Goal: Find contact information: Find contact information

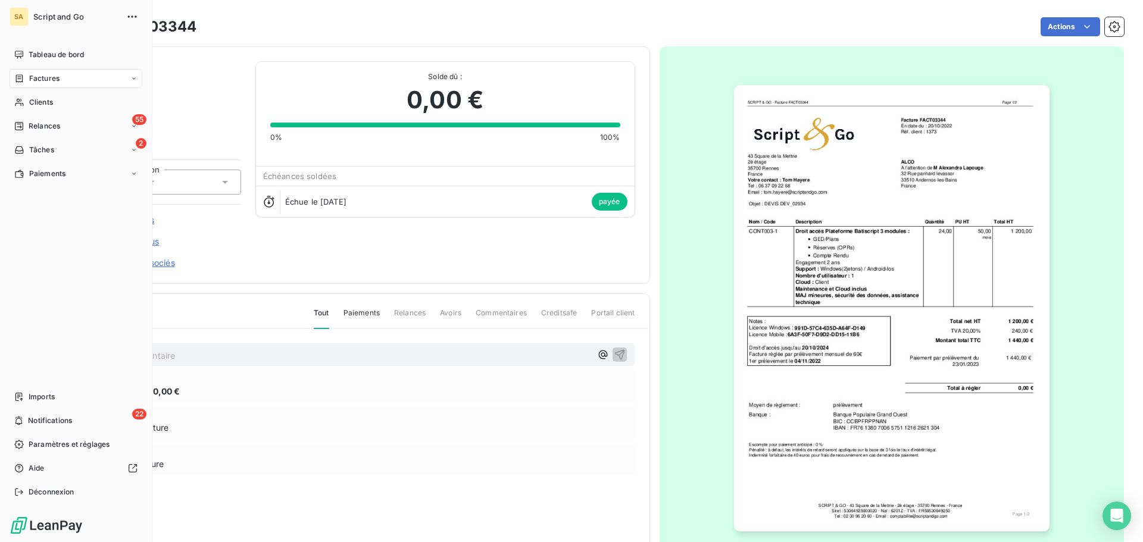
drag, startPoint x: 25, startPoint y: 76, endPoint x: 75, endPoint y: 74, distance: 50.1
click at [26, 76] on div "Factures" at bounding box center [36, 78] width 45 height 11
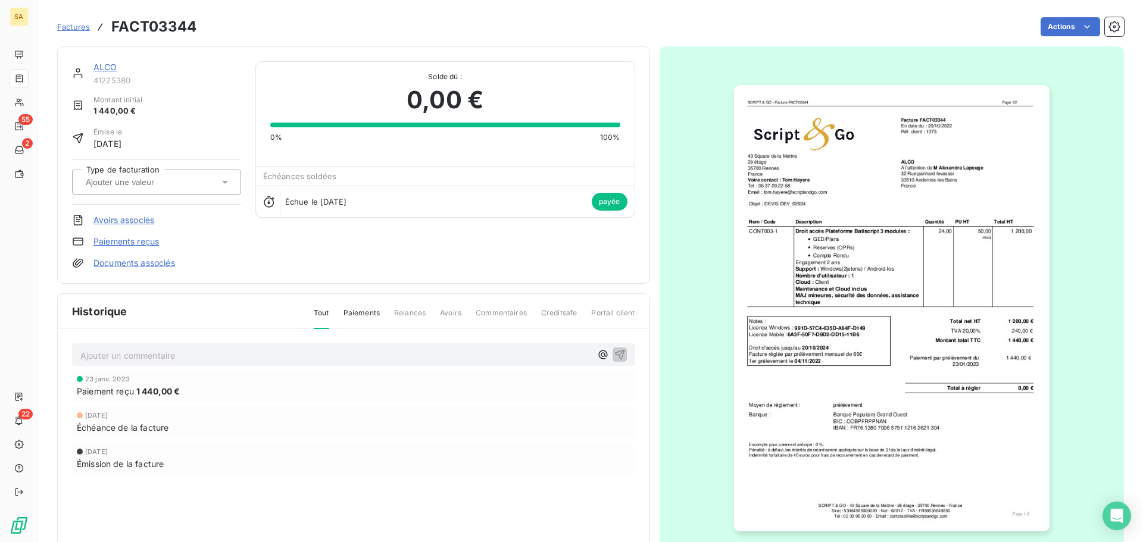
click at [69, 23] on span "Factures" at bounding box center [73, 27] width 33 height 10
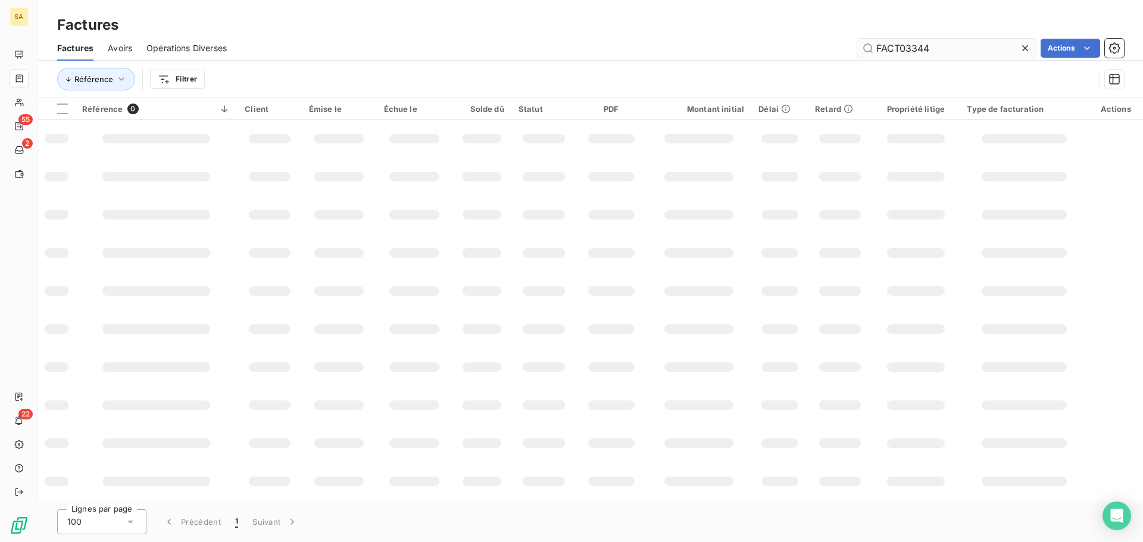
click at [934, 45] on input "FACT03344" at bounding box center [946, 48] width 179 height 19
type input "FACT04772"
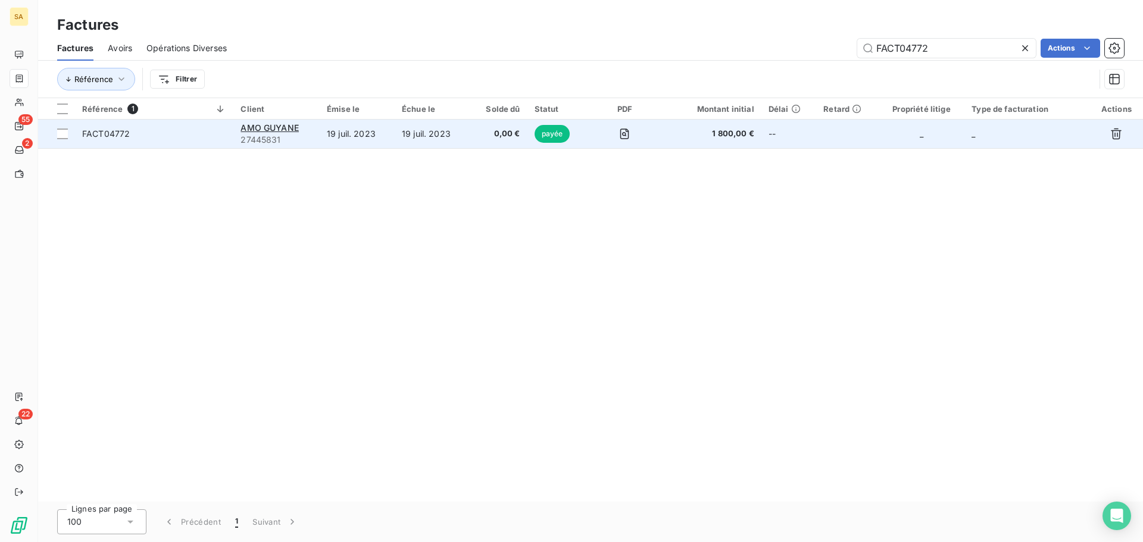
click at [238, 131] on td "AMO GUYANE 27445831" at bounding box center [276, 134] width 86 height 29
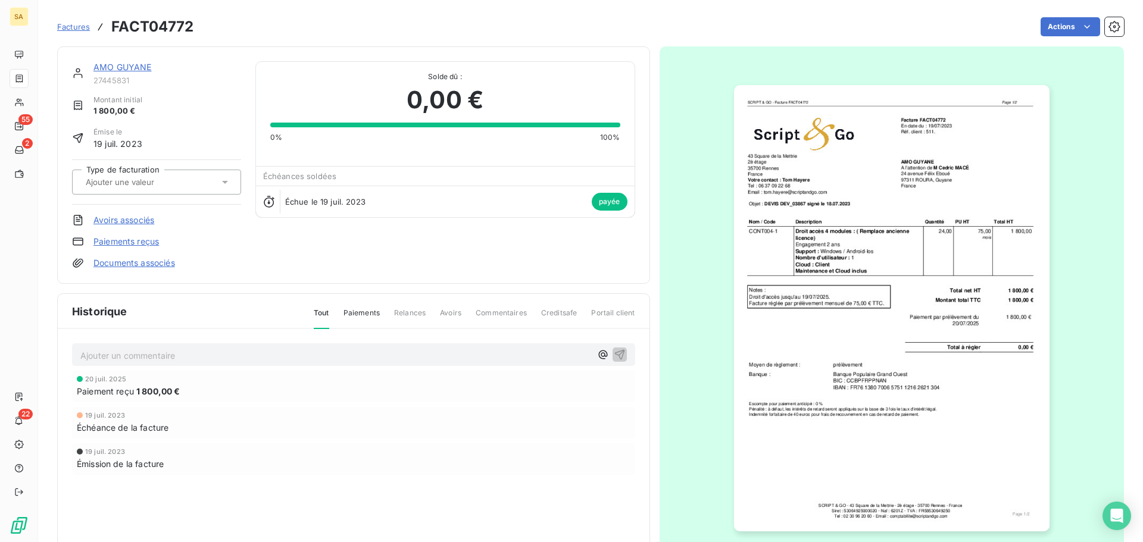
click at [363, 311] on span "Paiements" at bounding box center [362, 318] width 36 height 20
click at [108, 387] on span "Paiement reçu" at bounding box center [105, 391] width 57 height 13
click at [323, 313] on span "Tout" at bounding box center [321, 318] width 15 height 20
click at [129, 238] on link "Paiements reçus" at bounding box center [126, 242] width 66 height 12
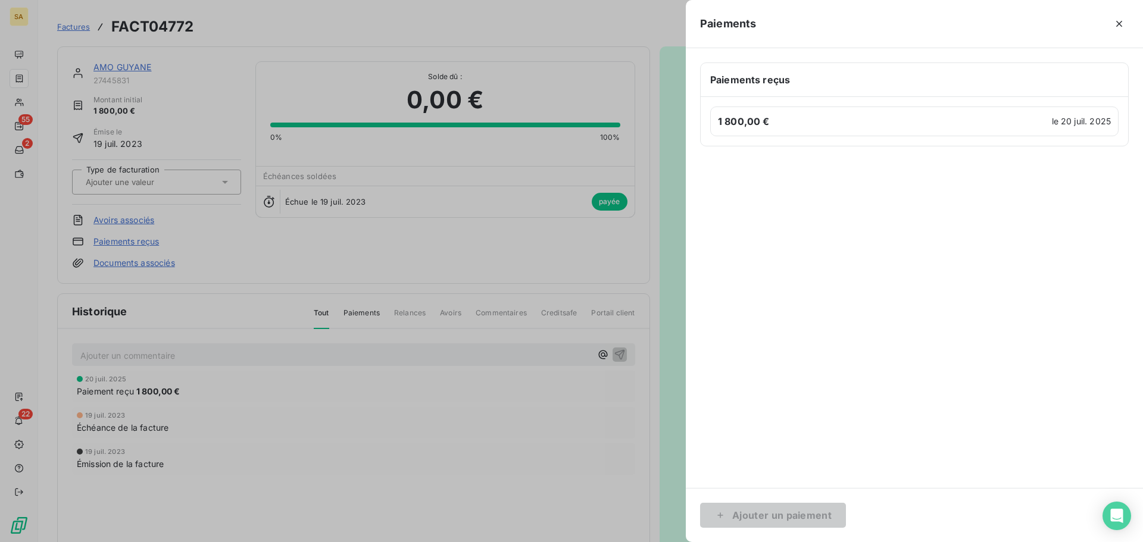
click at [894, 124] on h6 "1 800,00 €" at bounding box center [883, 121] width 330 height 14
click at [115, 264] on div at bounding box center [571, 271] width 1143 height 542
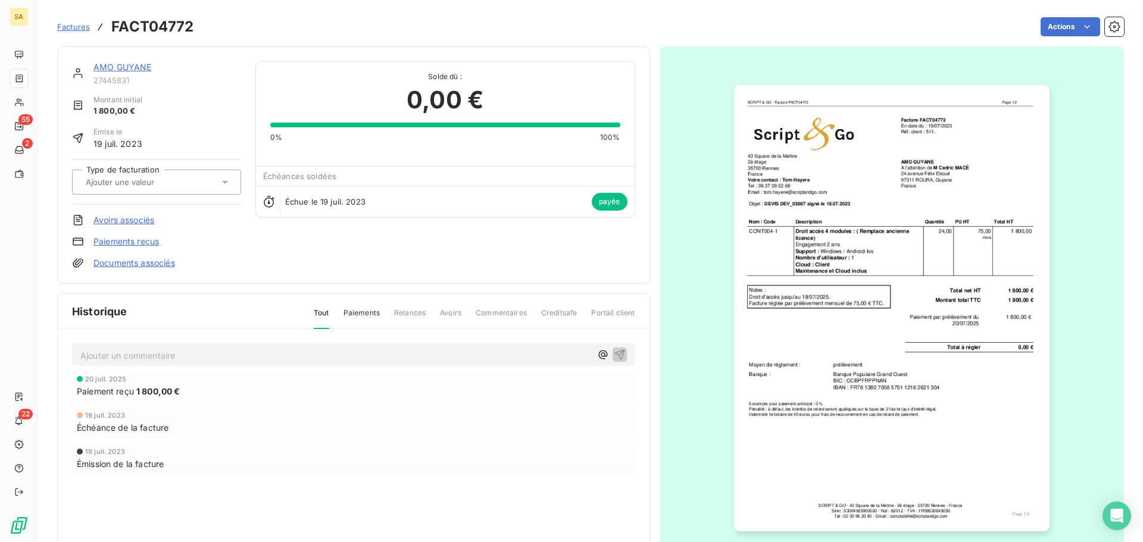
click at [115, 263] on link "Documents associés" at bounding box center [134, 263] width 82 height 12
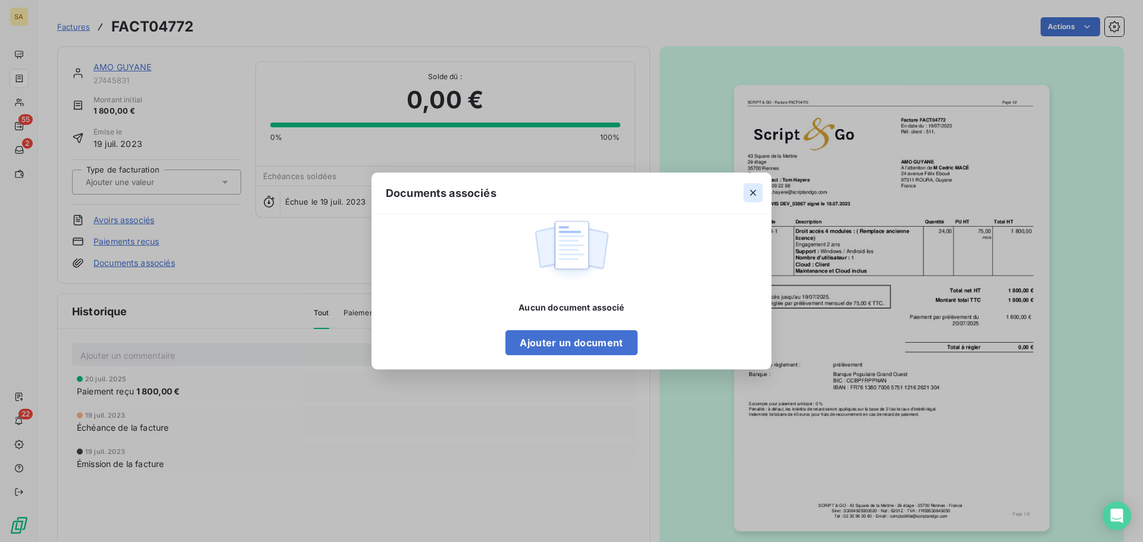
click at [756, 191] on icon "button" at bounding box center [753, 193] width 12 height 12
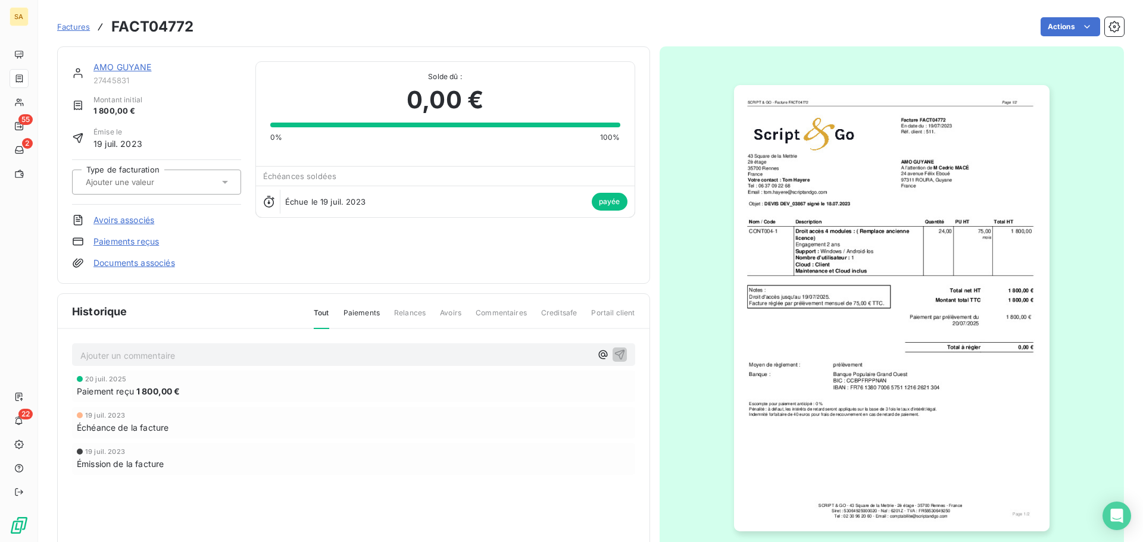
click at [135, 66] on link "AMO GUYANE" at bounding box center [122, 67] width 58 height 10
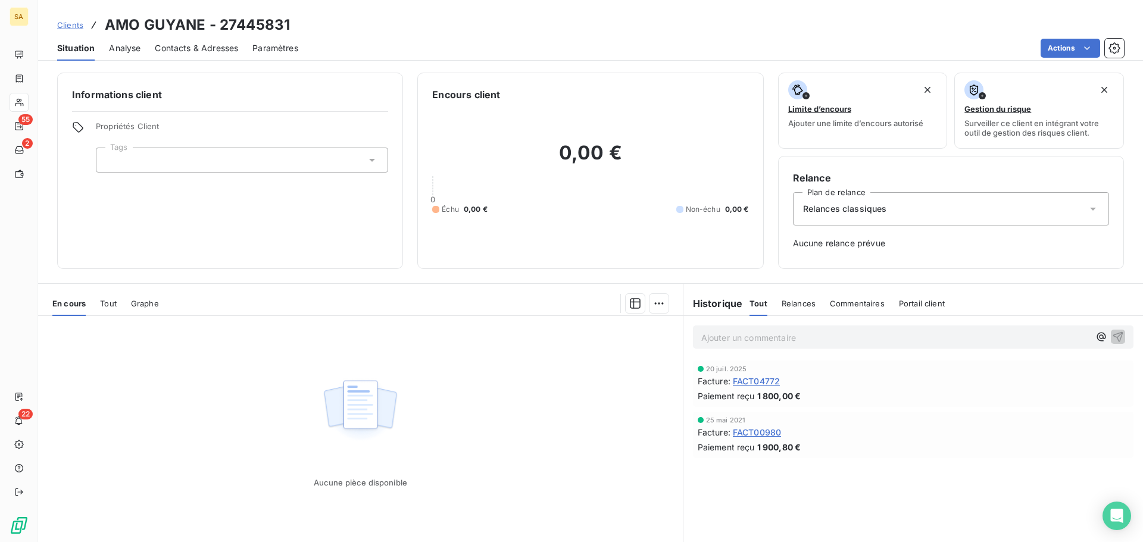
click at [120, 51] on span "Analyse" at bounding box center [125, 48] width 32 height 12
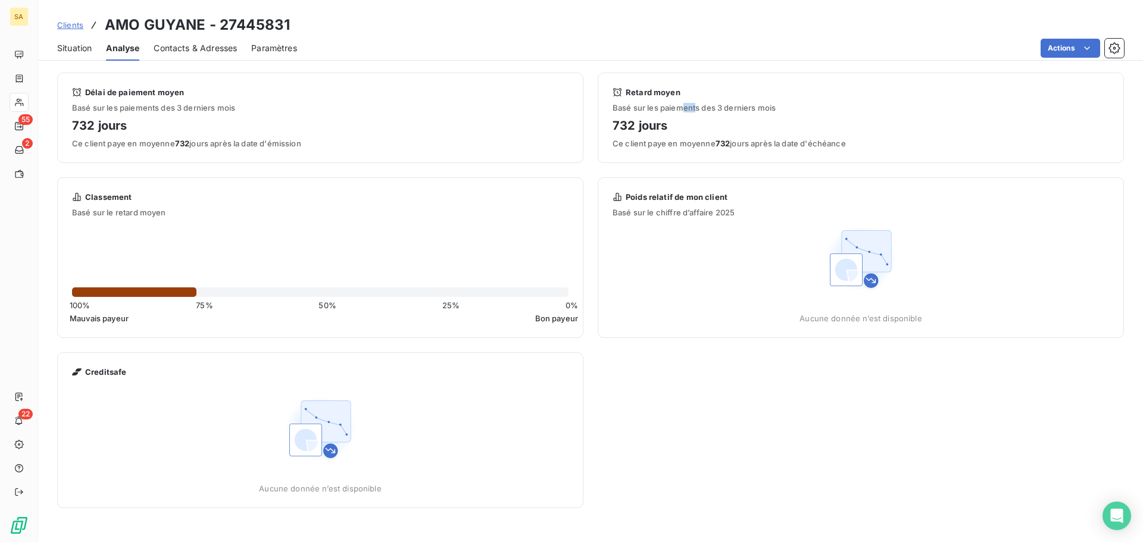
drag, startPoint x: 686, startPoint y: 102, endPoint x: 722, endPoint y: 107, distance: 36.0
click at [708, 105] on div "Retard moyen Basé sur les paiements des 3 derniers mois 732 jours Ce client pay…" at bounding box center [861, 118] width 497 height 61
click at [752, 108] on span "Basé sur les paiements des 3 derniers mois" at bounding box center [861, 108] width 497 height 10
click at [293, 48] on span "Paramètres" at bounding box center [274, 48] width 46 height 12
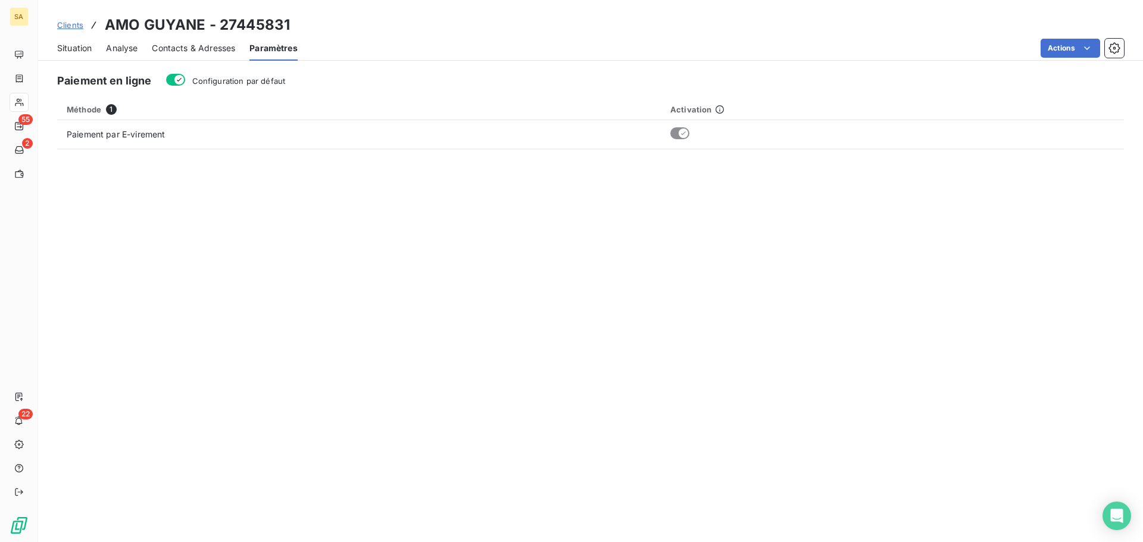
click at [215, 49] on span "Contacts & Adresses" at bounding box center [193, 48] width 83 height 12
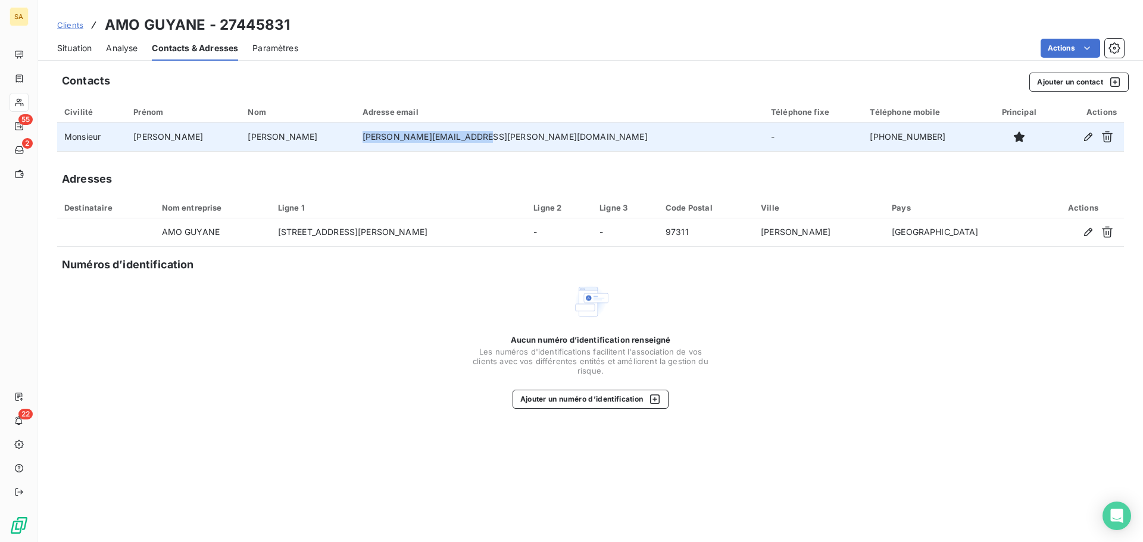
drag, startPoint x: 462, startPoint y: 137, endPoint x: 337, endPoint y: 142, distance: 124.5
click at [356, 142] on td "[PERSON_NAME][EMAIL_ADDRESS][PERSON_NAME][DOMAIN_NAME]" at bounding box center [560, 137] width 409 height 29
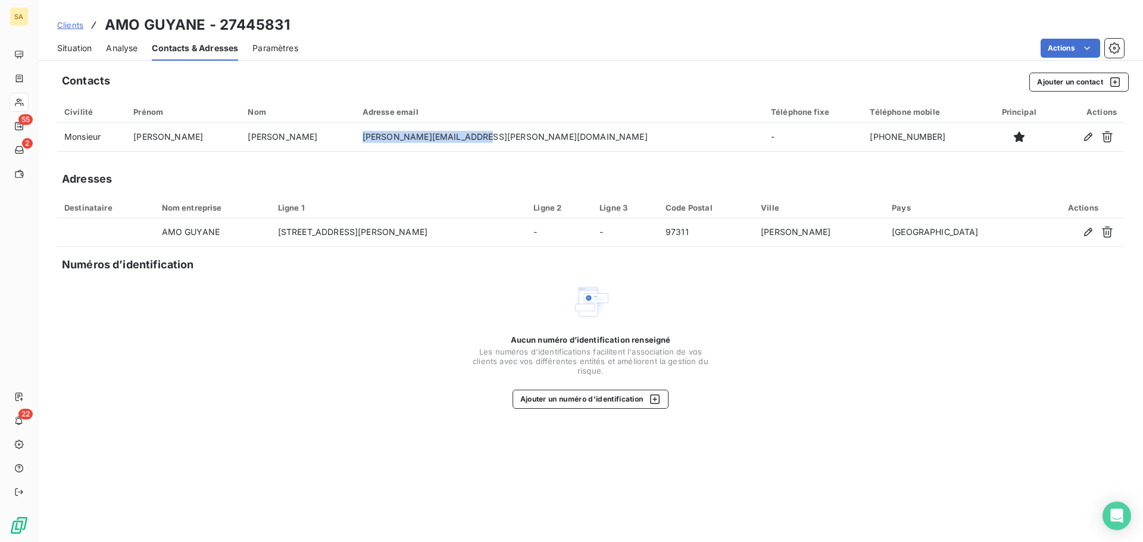
copy td "[PERSON_NAME][EMAIL_ADDRESS][PERSON_NAME][DOMAIN_NAME]"
